Goal: Check status: Check status

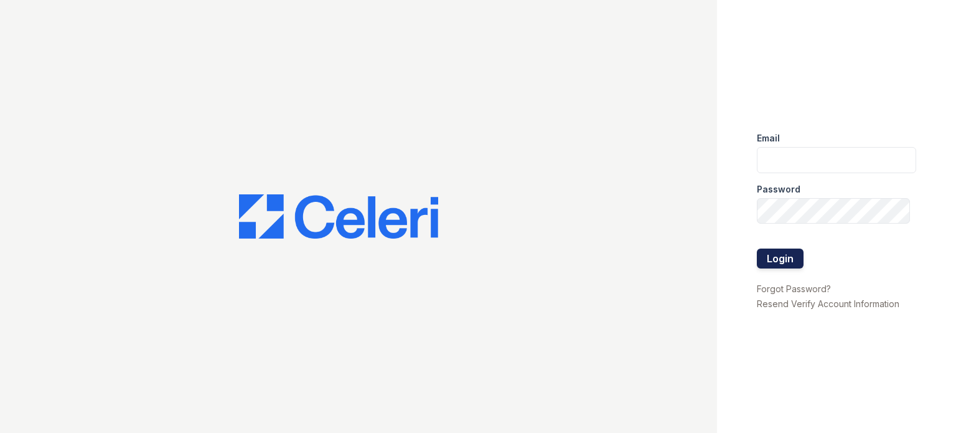
type input "[DOMAIN_NAME][EMAIL_ADDRESS][DOMAIN_NAME]"
click at [792, 250] on button "Login" at bounding box center [780, 258] width 47 height 20
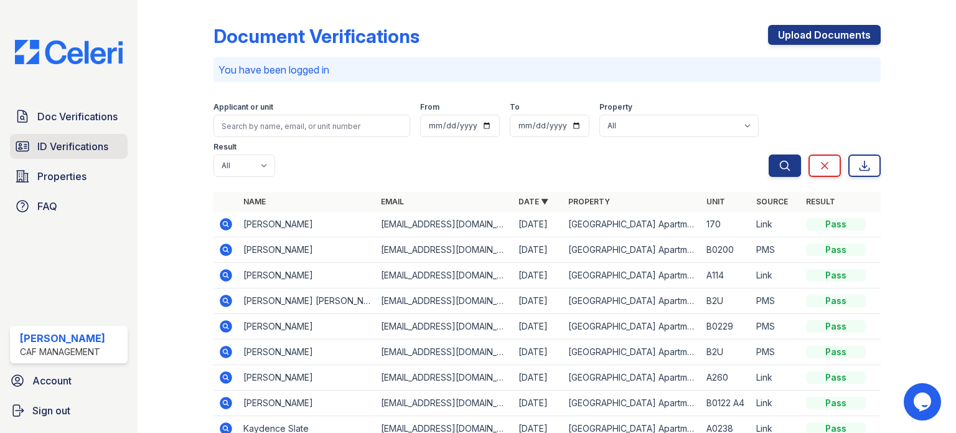
click at [88, 139] on span "ID Verifications" at bounding box center [72, 146] width 71 height 15
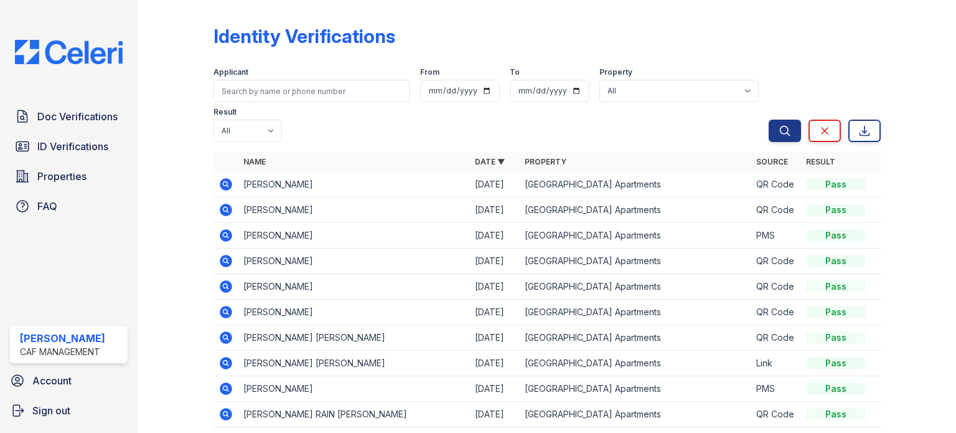
click at [220, 181] on icon at bounding box center [226, 184] width 12 height 12
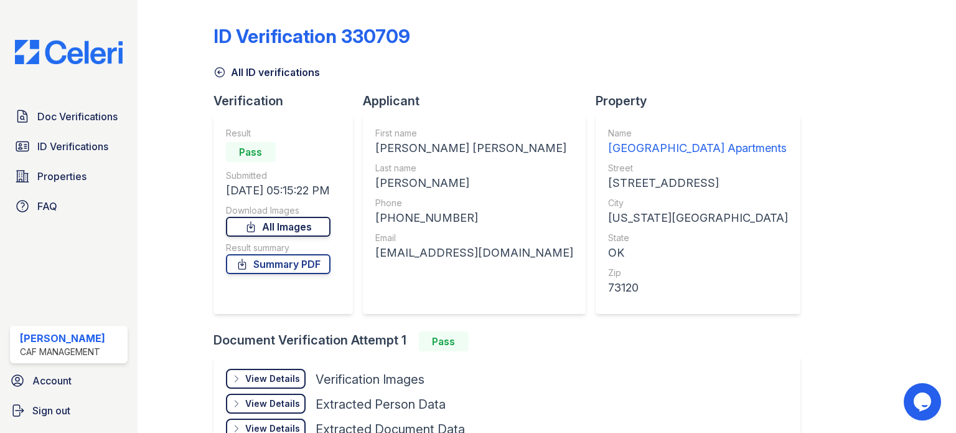
click at [254, 227] on icon at bounding box center [250, 227] width 7 height 10
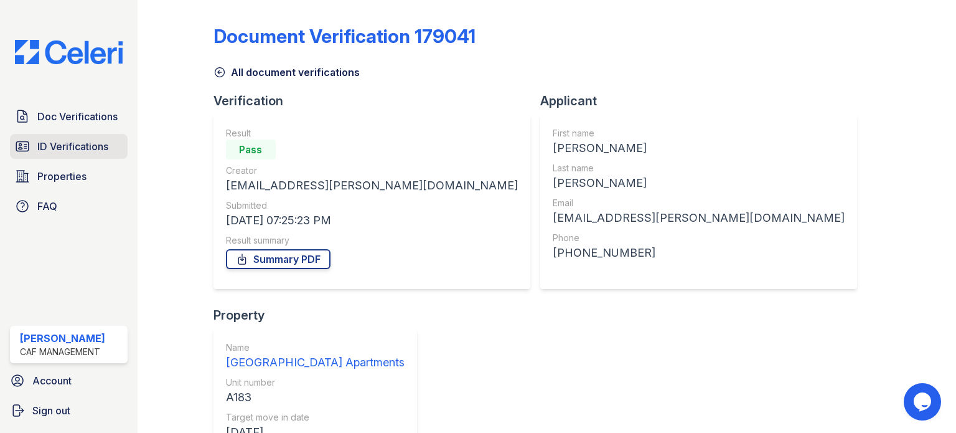
click at [62, 154] on link "ID Verifications" at bounding box center [69, 146] width 118 height 25
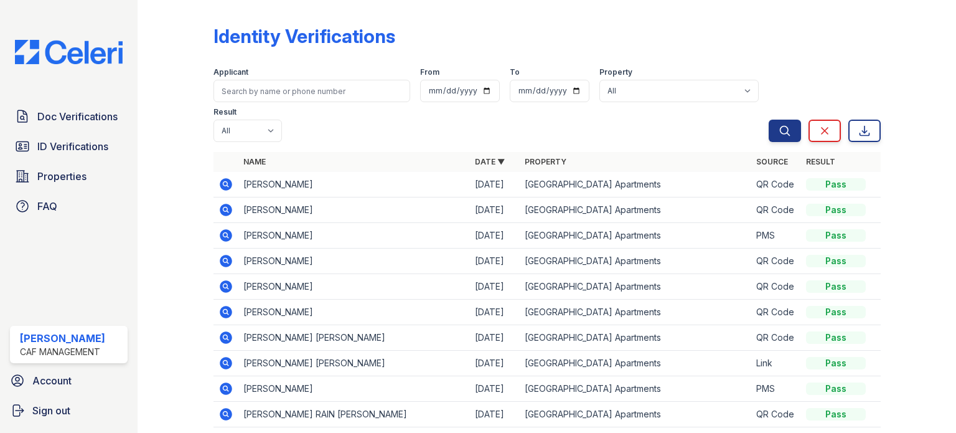
click at [227, 184] on icon at bounding box center [226, 184] width 12 height 12
